Goal: Transaction & Acquisition: Purchase product/service

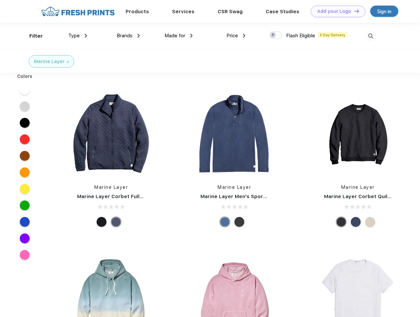
click at [336, 11] on link "Add your Logo Design Tool" at bounding box center [338, 12] width 54 height 12
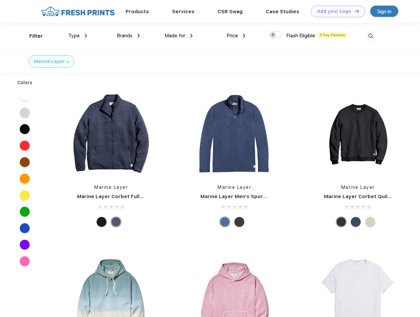
click at [0, 0] on div "Design Tool" at bounding box center [0, 0] width 0 height 0
click at [354, 11] on link "Add your Logo Design Tool" at bounding box center [338, 12] width 54 height 12
click at [32, 36] on div "Filter" at bounding box center [36, 36] width 14 height 8
click at [78, 36] on span "Type" at bounding box center [74, 36] width 12 height 6
click at [128, 36] on span "Brands" at bounding box center [125, 36] width 16 height 6
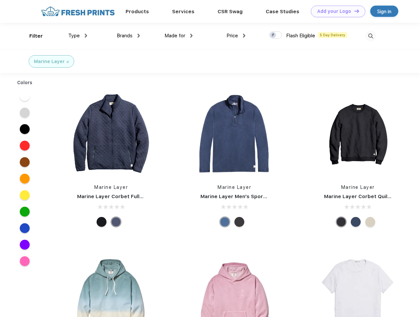
click at [179, 36] on span "Made for" at bounding box center [175, 36] width 21 height 6
click at [236, 36] on span "Price" at bounding box center [233, 36] width 12 height 6
click at [276, 35] on div at bounding box center [275, 34] width 13 height 7
click at [273, 35] on input "checkbox" at bounding box center [271, 33] width 4 height 4
click at [371, 36] on img at bounding box center [370, 36] width 11 height 11
